Goal: Information Seeking & Learning: Check status

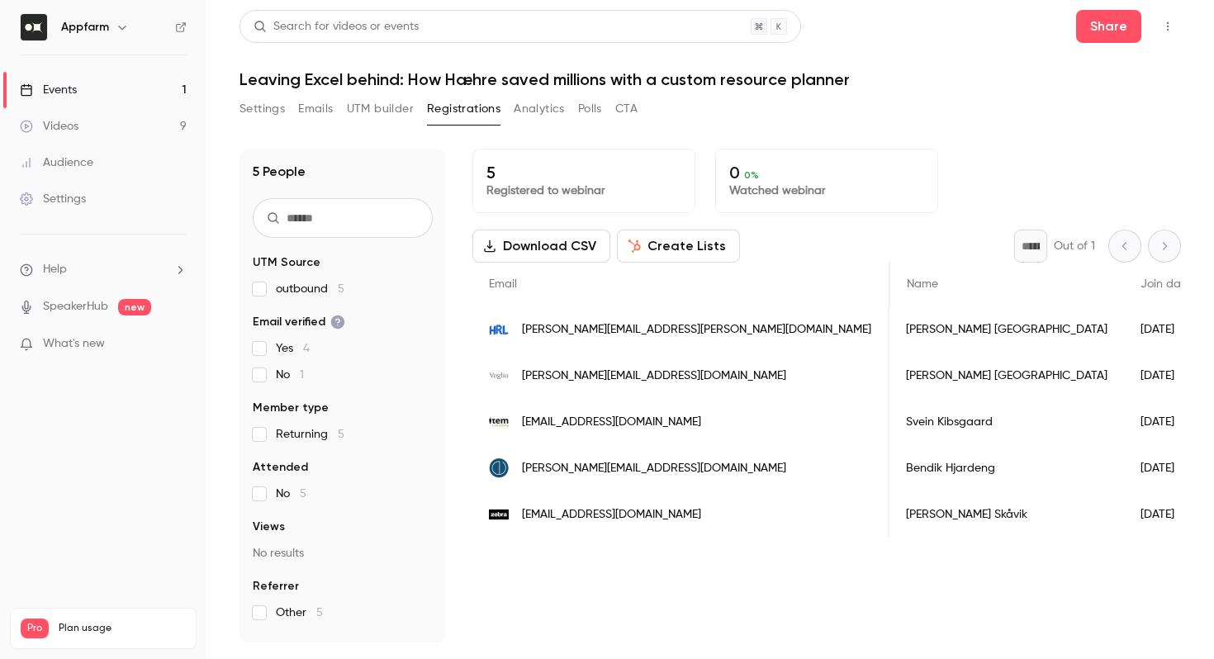
scroll to position [0, 255]
click at [149, 126] on link "Videos 8" at bounding box center [103, 126] width 207 height 36
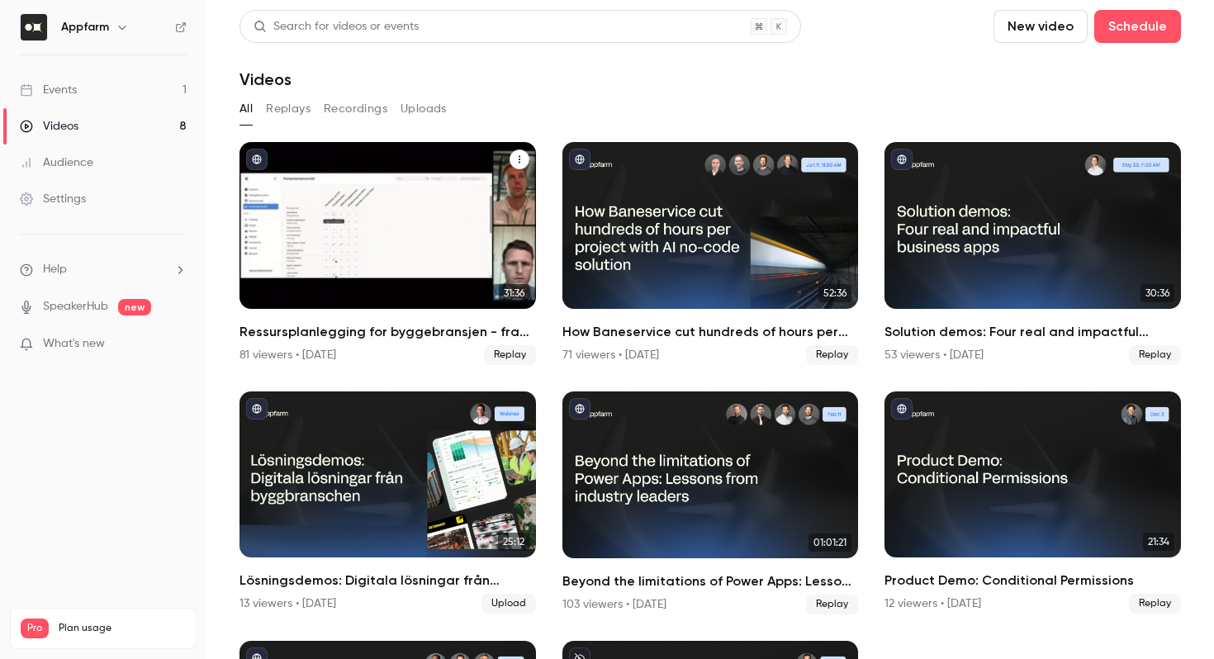
click at [316, 360] on div "81 viewers • [DATE]" at bounding box center [288, 355] width 97 height 17
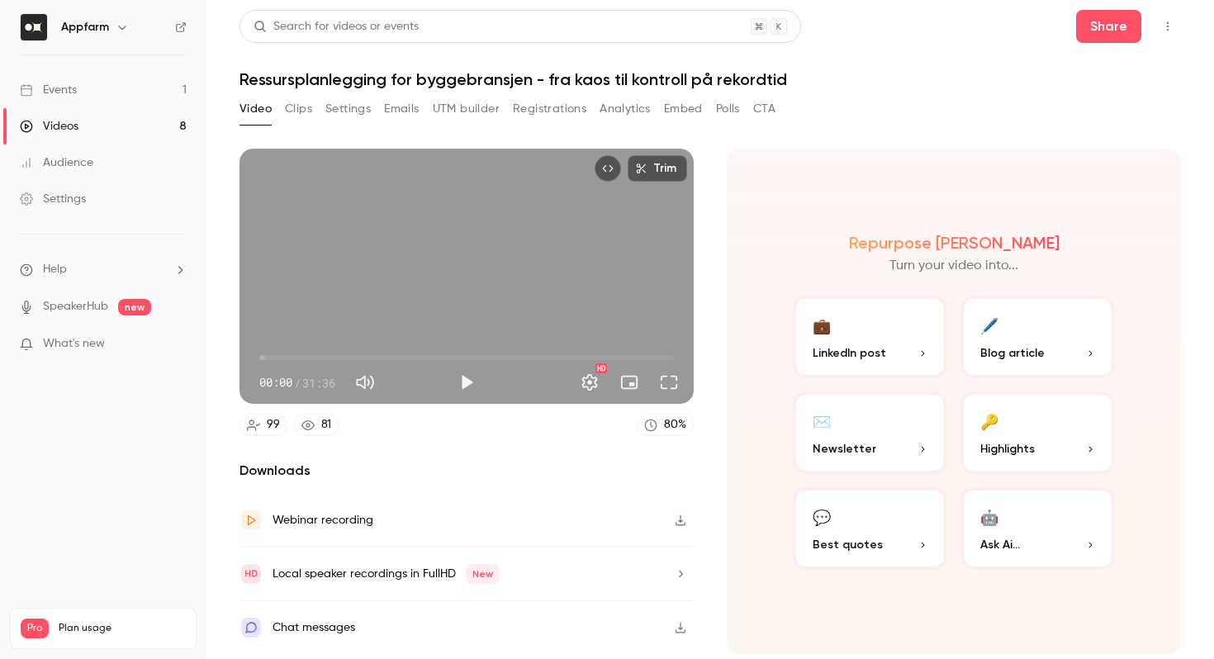
click at [539, 116] on button "Registrations" at bounding box center [550, 109] width 74 height 26
